Goal: Find specific page/section: Find specific page/section

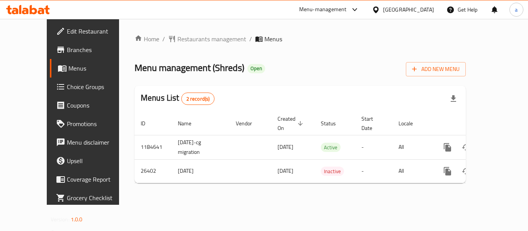
click at [419, 8] on div "[GEOGRAPHIC_DATA]" at bounding box center [408, 9] width 51 height 8
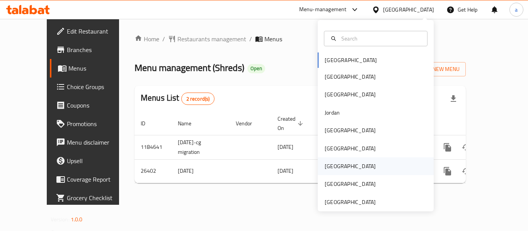
click at [340, 166] on div "[GEOGRAPHIC_DATA]" at bounding box center [375, 167] width 116 height 18
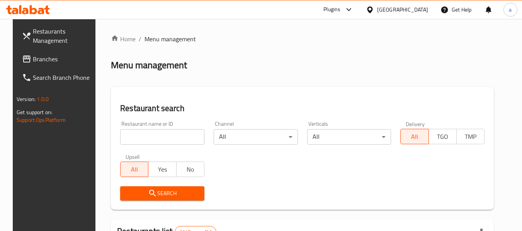
click at [33, 58] on span "Branches" at bounding box center [63, 58] width 61 height 9
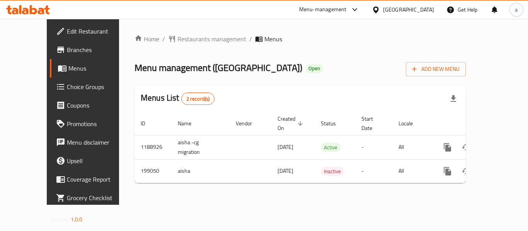
click at [383, 10] on div at bounding box center [377, 9] width 11 height 8
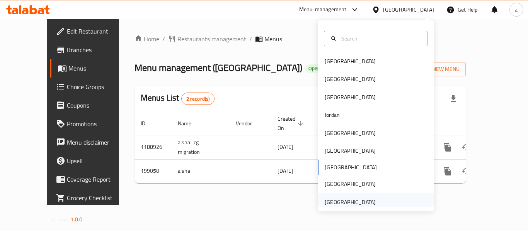
click at [366, 199] on div "[GEOGRAPHIC_DATA]" at bounding box center [349, 202] width 51 height 8
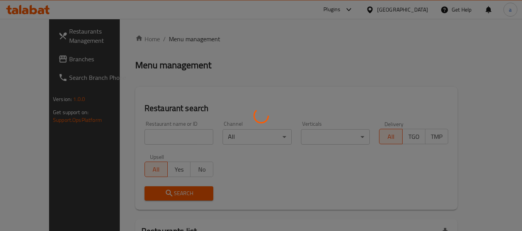
click at [32, 60] on div at bounding box center [261, 115] width 522 height 231
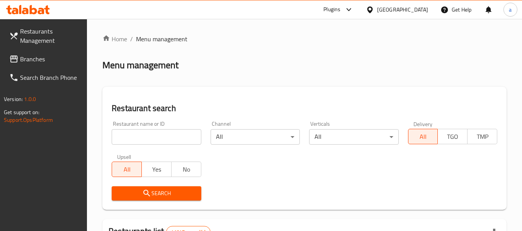
click at [32, 60] on span "Branches" at bounding box center [50, 58] width 61 height 9
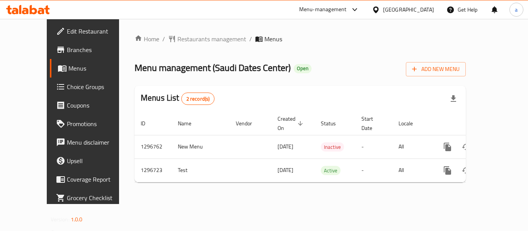
click at [416, 16] on div "[GEOGRAPHIC_DATA]" at bounding box center [402, 9] width 75 height 19
click at [410, 12] on div "[GEOGRAPHIC_DATA]" at bounding box center [408, 9] width 51 height 8
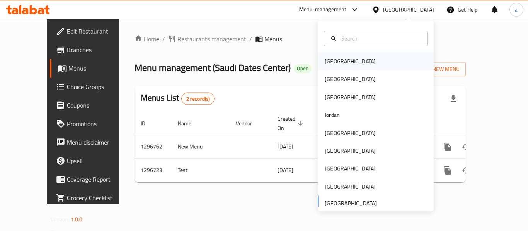
click at [343, 61] on div "[GEOGRAPHIC_DATA]" at bounding box center [375, 62] width 116 height 18
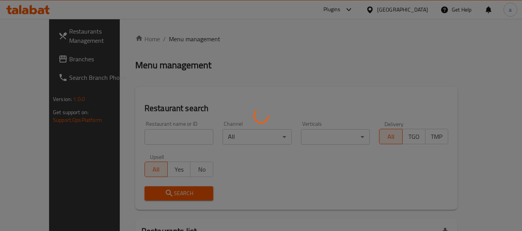
click at [48, 61] on div at bounding box center [261, 115] width 522 height 231
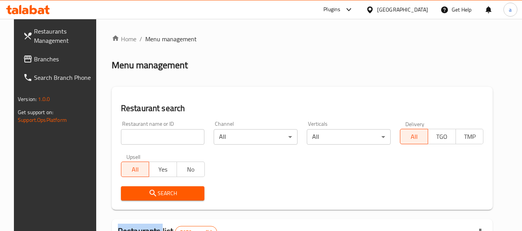
click at [48, 61] on div at bounding box center [261, 115] width 522 height 231
click at [48, 61] on span "Branches" at bounding box center [64, 58] width 61 height 9
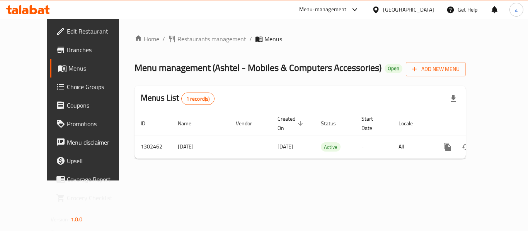
click at [418, 10] on div "[GEOGRAPHIC_DATA]" at bounding box center [408, 9] width 51 height 8
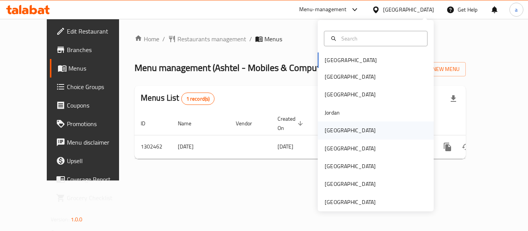
click at [346, 129] on div "[GEOGRAPHIC_DATA]" at bounding box center [375, 131] width 116 height 18
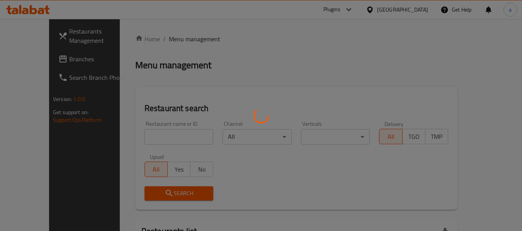
click at [49, 61] on div at bounding box center [261, 115] width 522 height 231
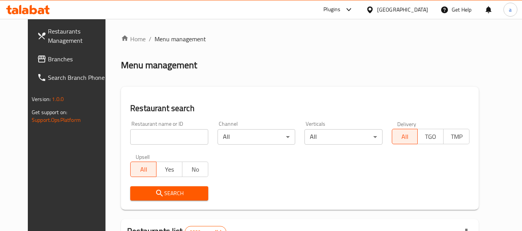
click at [48, 61] on span "Branches" at bounding box center [78, 58] width 61 height 9
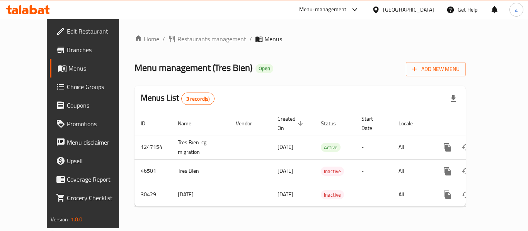
click at [429, 8] on div "[GEOGRAPHIC_DATA]" at bounding box center [408, 9] width 51 height 8
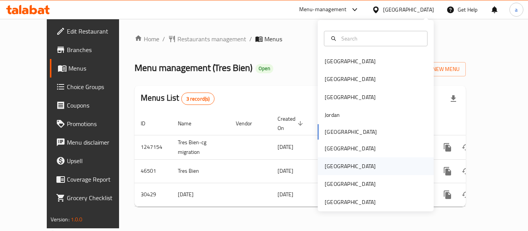
click at [338, 168] on div "[GEOGRAPHIC_DATA]" at bounding box center [349, 167] width 63 height 18
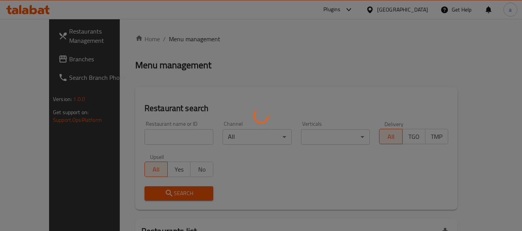
click at [32, 59] on div at bounding box center [261, 115] width 522 height 231
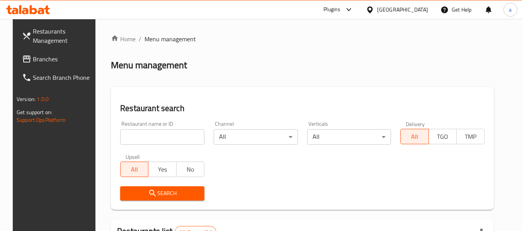
click at [33, 59] on span "Branches" at bounding box center [63, 58] width 61 height 9
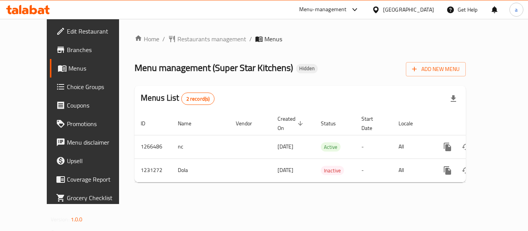
click at [378, 7] on icon at bounding box center [375, 9] width 5 height 7
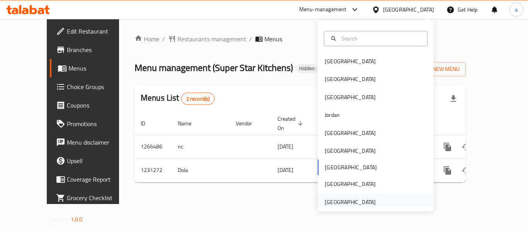
click at [349, 203] on div "[GEOGRAPHIC_DATA]" at bounding box center [349, 202] width 51 height 8
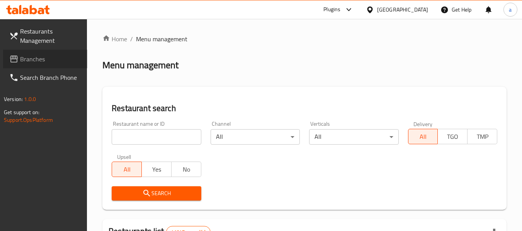
click at [32, 62] on span "Branches" at bounding box center [50, 58] width 61 height 9
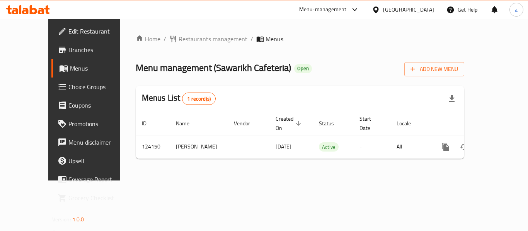
click at [402, 5] on div "[GEOGRAPHIC_DATA]" at bounding box center [408, 9] width 51 height 8
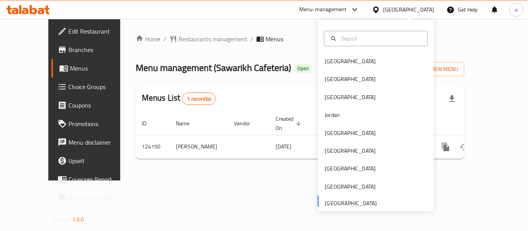
click at [344, 8] on div "Menu-management" at bounding box center [323, 9] width 48 height 9
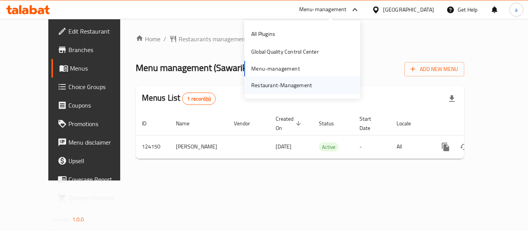
click at [292, 87] on div "Restaurant-Management" at bounding box center [281, 85] width 61 height 8
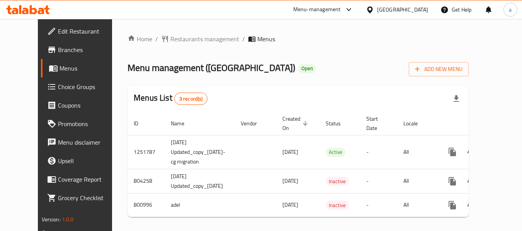
click at [394, 11] on div "[GEOGRAPHIC_DATA]" at bounding box center [402, 9] width 51 height 8
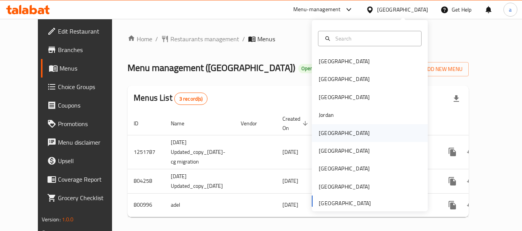
click at [325, 139] on div "[GEOGRAPHIC_DATA]" at bounding box center [343, 133] width 63 height 18
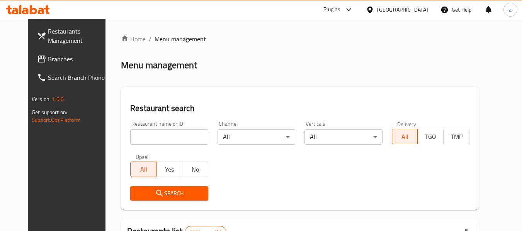
click at [48, 56] on span "Branches" at bounding box center [78, 58] width 61 height 9
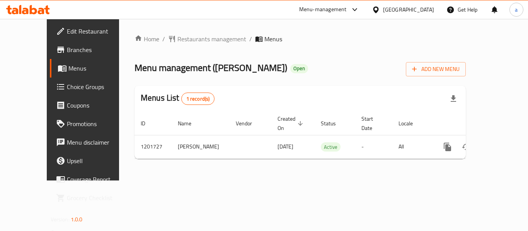
click at [378, 7] on icon at bounding box center [375, 9] width 5 height 7
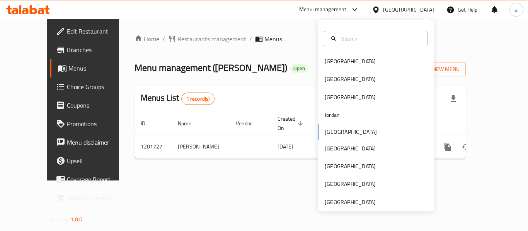
click at [291, 24] on div "Home / Restaurants management / Menus Menu management ( Alarab aldemashke ) Ope…" at bounding box center [300, 100] width 362 height 162
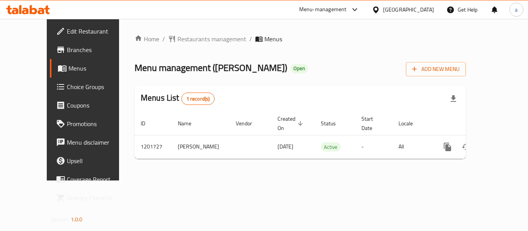
click at [346, 7] on div "Menu-management" at bounding box center [323, 9] width 48 height 9
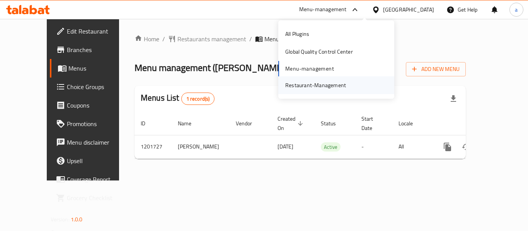
click at [318, 86] on div "Restaurant-Management" at bounding box center [315, 85] width 61 height 8
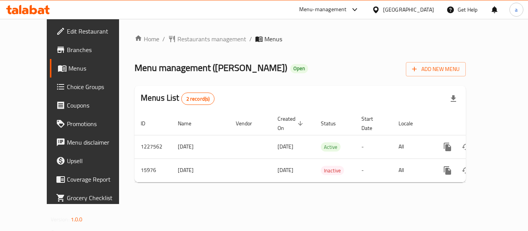
click at [383, 7] on div at bounding box center [377, 9] width 11 height 8
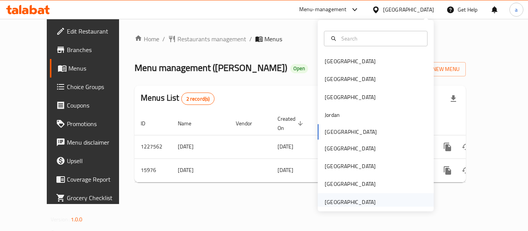
click at [341, 200] on div "[GEOGRAPHIC_DATA]" at bounding box center [349, 202] width 51 height 8
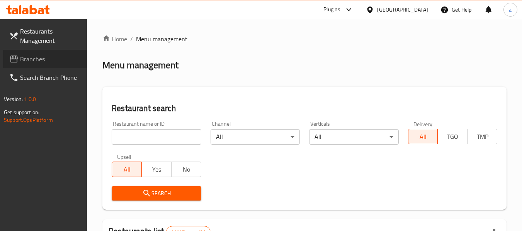
click at [34, 63] on span "Branches" at bounding box center [50, 58] width 61 height 9
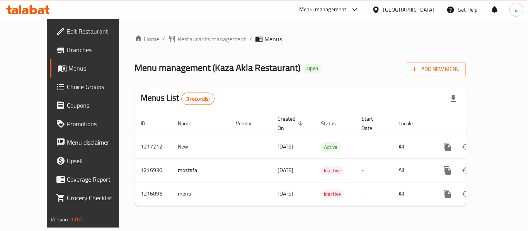
click at [399, 11] on div "[GEOGRAPHIC_DATA]" at bounding box center [408, 9] width 51 height 8
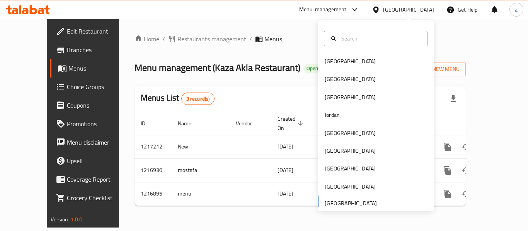
click at [272, 29] on div "Home / Restaurants management / Menus Menu management ( Kaza Akla Restaurant ) …" at bounding box center [300, 123] width 362 height 209
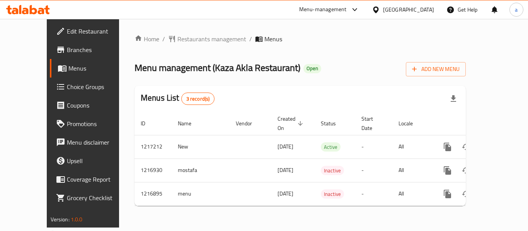
click at [353, 9] on icon at bounding box center [354, 9] width 9 height 9
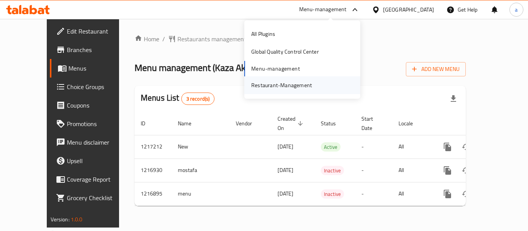
click at [296, 81] on div "Restaurant-Management" at bounding box center [281, 85] width 61 height 8
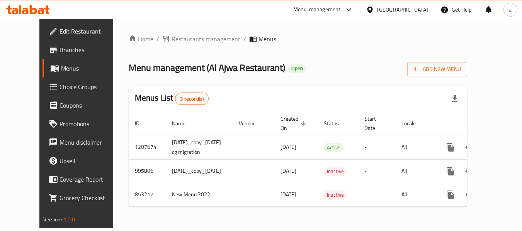
click at [400, 11] on div "[GEOGRAPHIC_DATA]" at bounding box center [402, 9] width 51 height 8
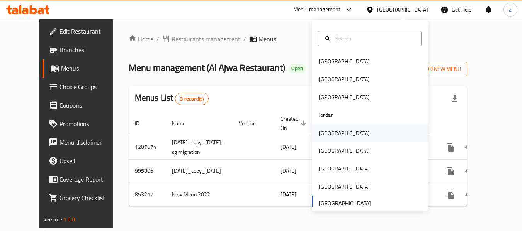
click at [338, 132] on div "[GEOGRAPHIC_DATA]" at bounding box center [370, 133] width 116 height 18
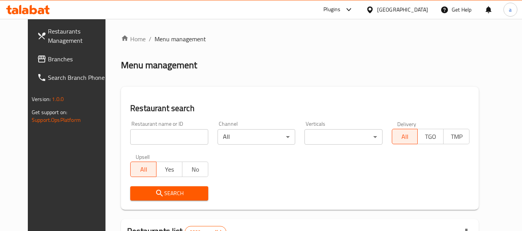
click at [48, 57] on span "Branches" at bounding box center [78, 58] width 61 height 9
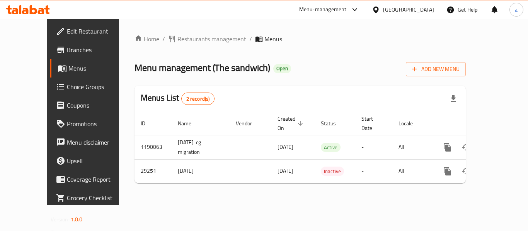
click at [378, 11] on icon at bounding box center [375, 9] width 5 height 7
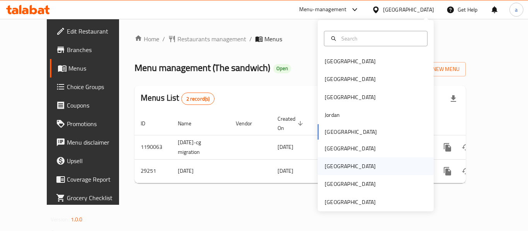
click at [334, 163] on div "[GEOGRAPHIC_DATA]" at bounding box center [349, 167] width 63 height 18
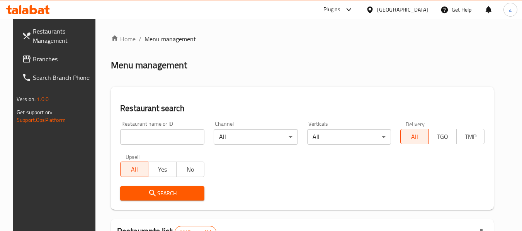
click at [42, 61] on span "Branches" at bounding box center [63, 58] width 61 height 9
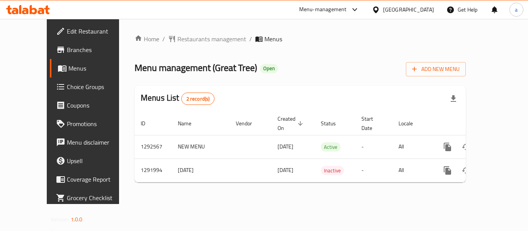
click at [380, 12] on icon at bounding box center [376, 10] width 8 height 8
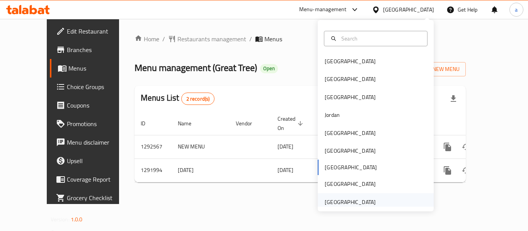
click at [342, 200] on div "[GEOGRAPHIC_DATA]" at bounding box center [349, 202] width 51 height 8
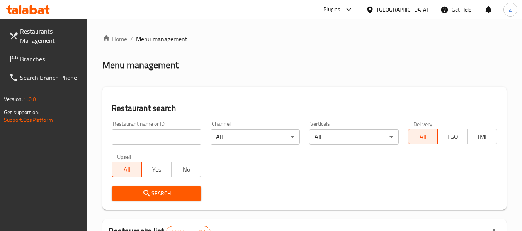
click at [39, 61] on span "Branches" at bounding box center [50, 58] width 61 height 9
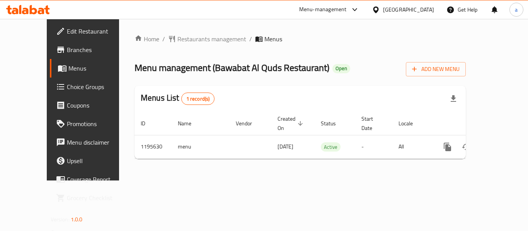
click at [400, 11] on div "[GEOGRAPHIC_DATA]" at bounding box center [408, 9] width 51 height 8
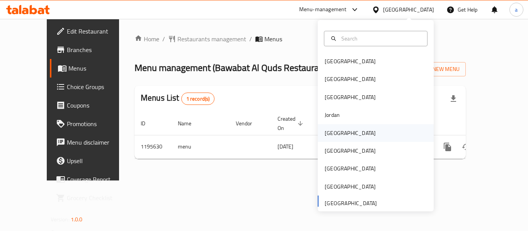
click at [344, 130] on div "[GEOGRAPHIC_DATA]" at bounding box center [375, 133] width 116 height 18
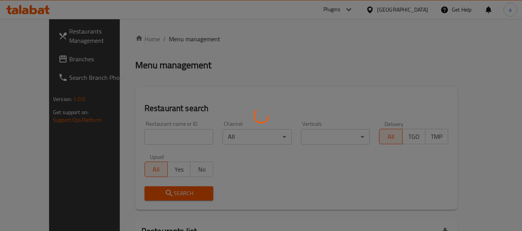
click at [32, 64] on div at bounding box center [261, 115] width 522 height 231
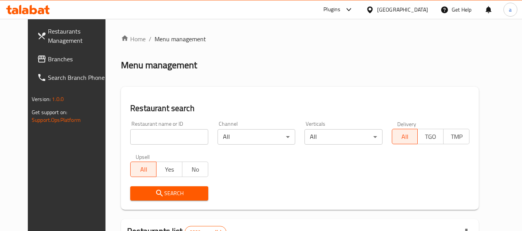
click at [48, 59] on span "Branches" at bounding box center [78, 58] width 61 height 9
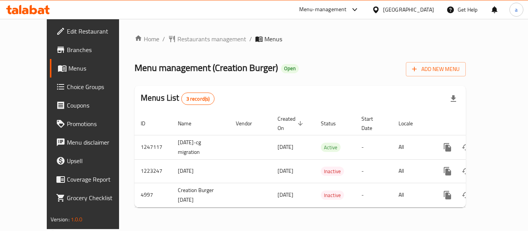
click at [421, 11] on div "[GEOGRAPHIC_DATA]" at bounding box center [408, 9] width 51 height 8
click at [346, 7] on div "Menu-management" at bounding box center [323, 9] width 48 height 9
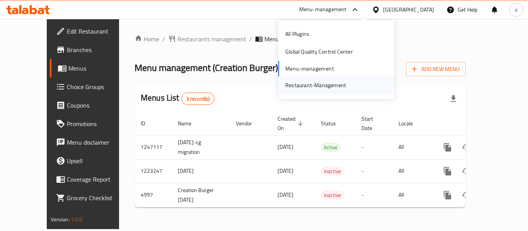
click at [329, 83] on div "Restaurant-Management" at bounding box center [315, 85] width 61 height 8
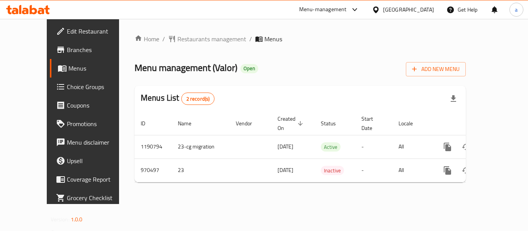
click at [346, 11] on div "Menu-management" at bounding box center [323, 9] width 48 height 9
click at [326, 85] on div "Restaurant-Management" at bounding box center [315, 85] width 61 height 8
click at [383, 8] on div at bounding box center [377, 9] width 11 height 8
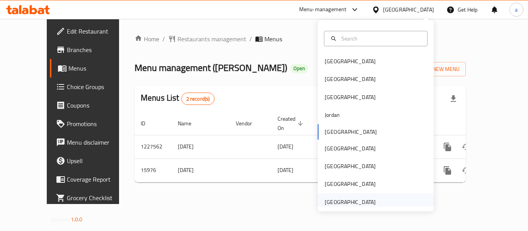
click at [343, 205] on div "[GEOGRAPHIC_DATA]" at bounding box center [349, 202] width 51 height 8
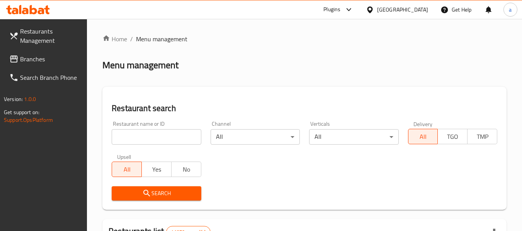
click at [61, 58] on span "Branches" at bounding box center [50, 58] width 61 height 9
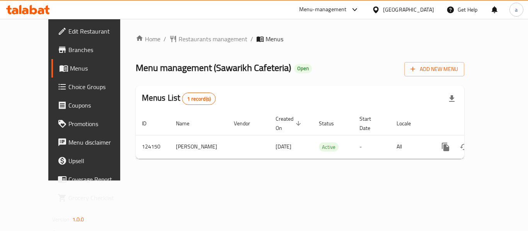
click at [398, 14] on div "[GEOGRAPHIC_DATA]" at bounding box center [402, 9] width 75 height 19
click at [337, 10] on div "Menu-management" at bounding box center [323, 9] width 48 height 9
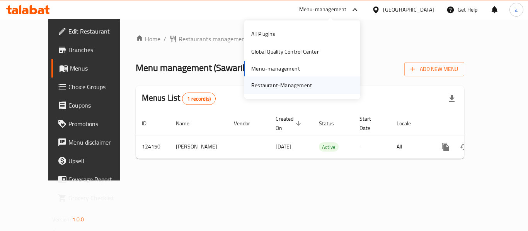
click at [304, 87] on div "Restaurant-Management" at bounding box center [281, 85] width 61 height 8
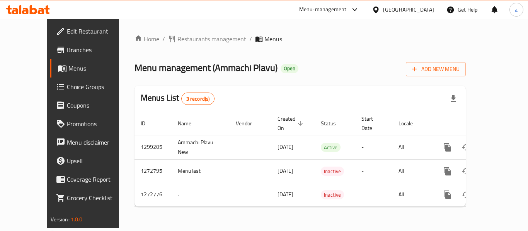
click at [392, 13] on div "[GEOGRAPHIC_DATA]" at bounding box center [408, 9] width 51 height 8
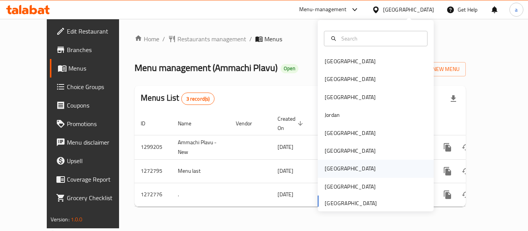
click at [327, 165] on div "[GEOGRAPHIC_DATA]" at bounding box center [349, 169] width 51 height 8
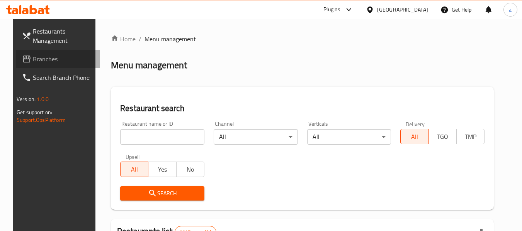
click at [34, 61] on span "Branches" at bounding box center [63, 58] width 61 height 9
